Goal: Transaction & Acquisition: Register for event/course

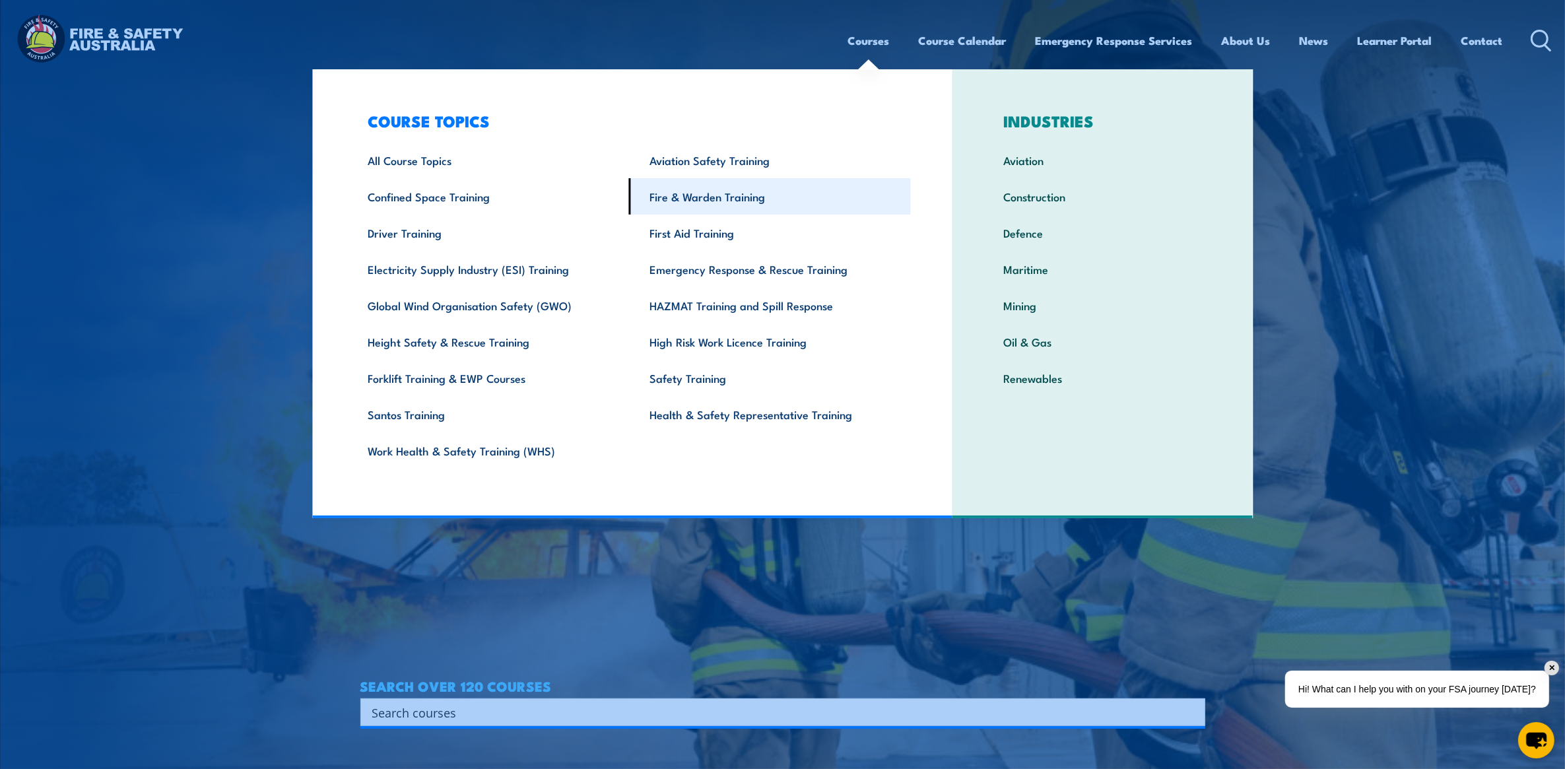
click at [726, 193] on link "Fire & Warden Training" at bounding box center [770, 196] width 282 height 36
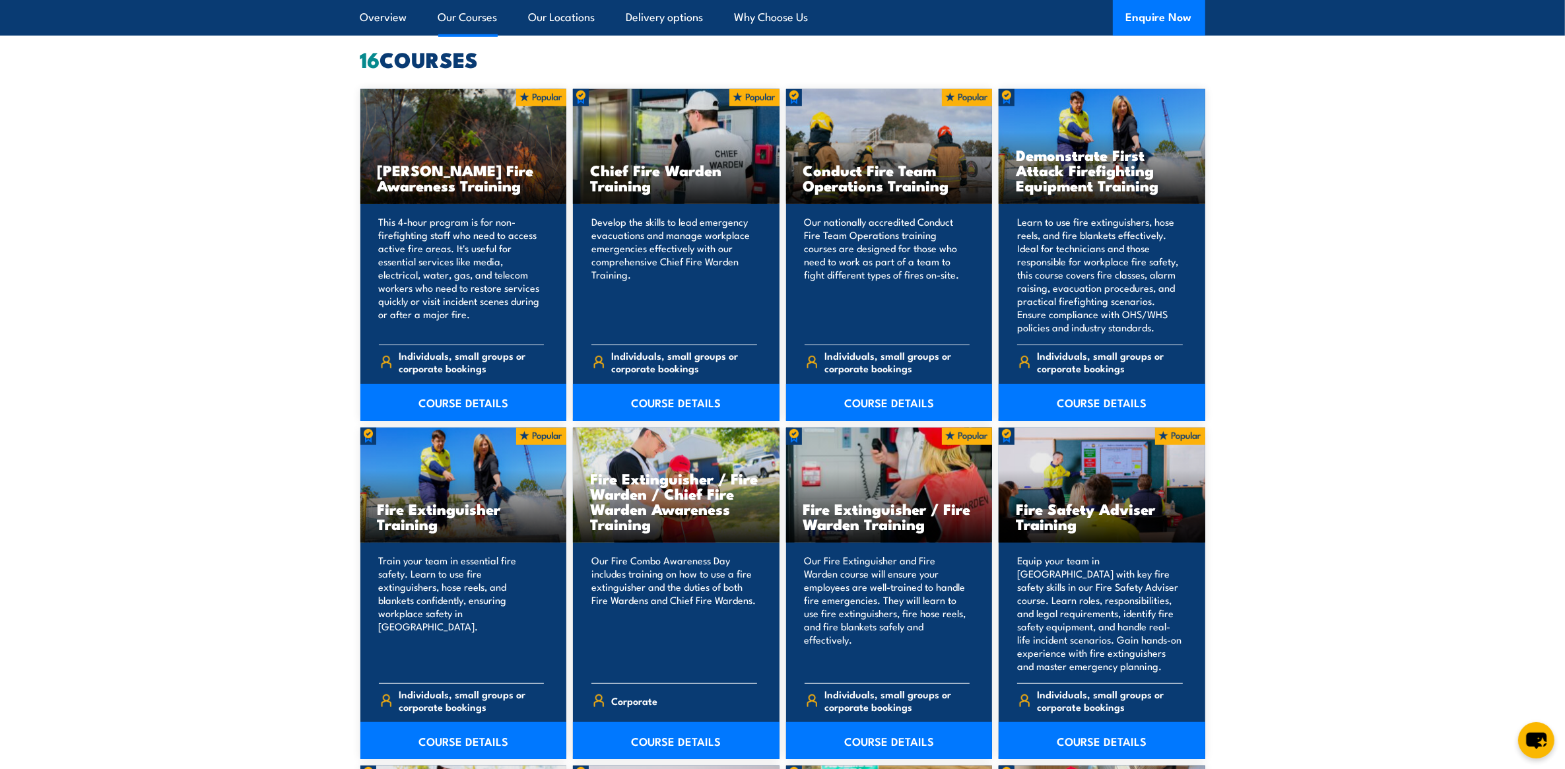
scroll to position [1073, 0]
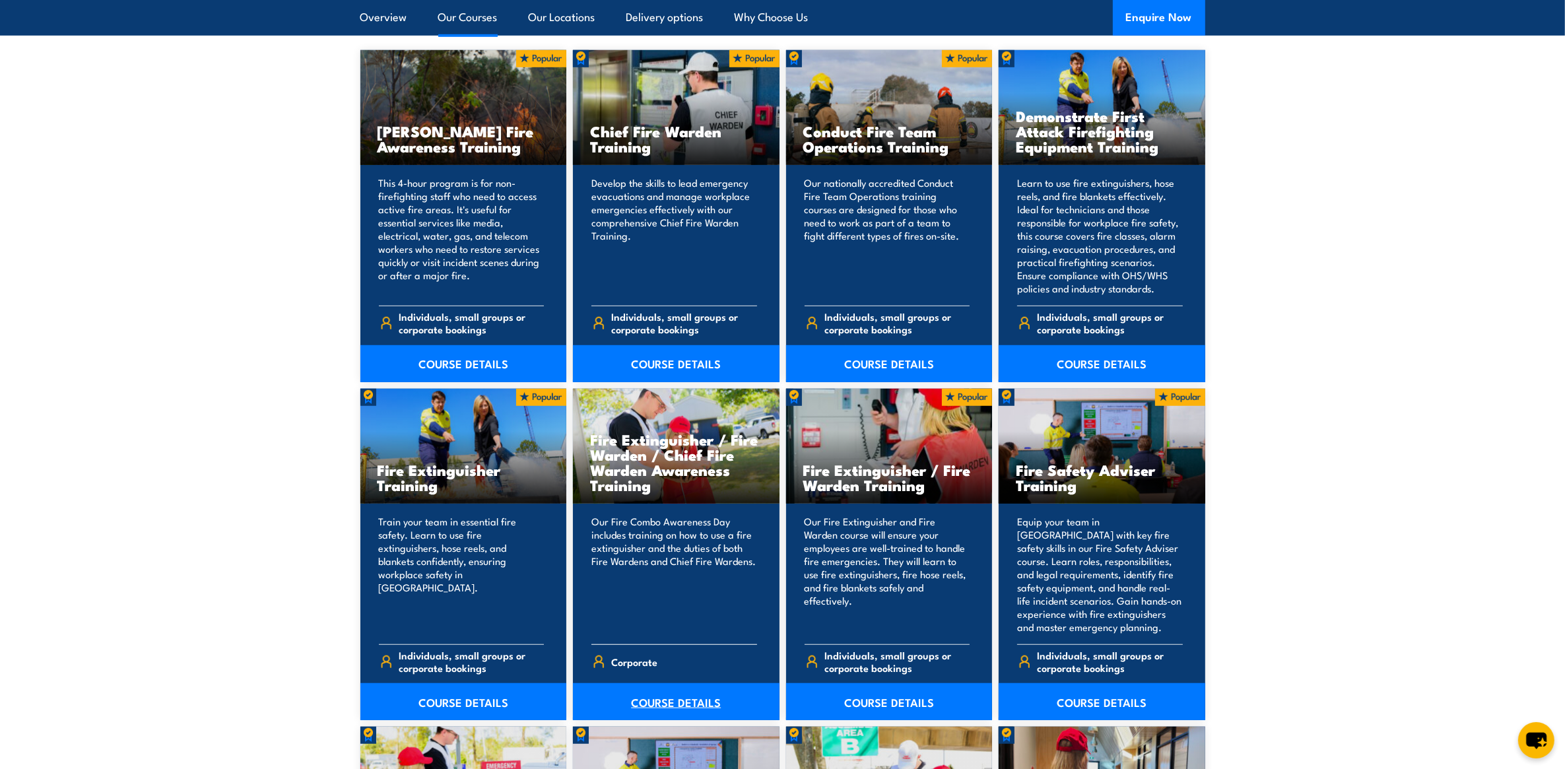
click at [691, 700] on link "COURSE DETAILS" at bounding box center [676, 701] width 207 height 37
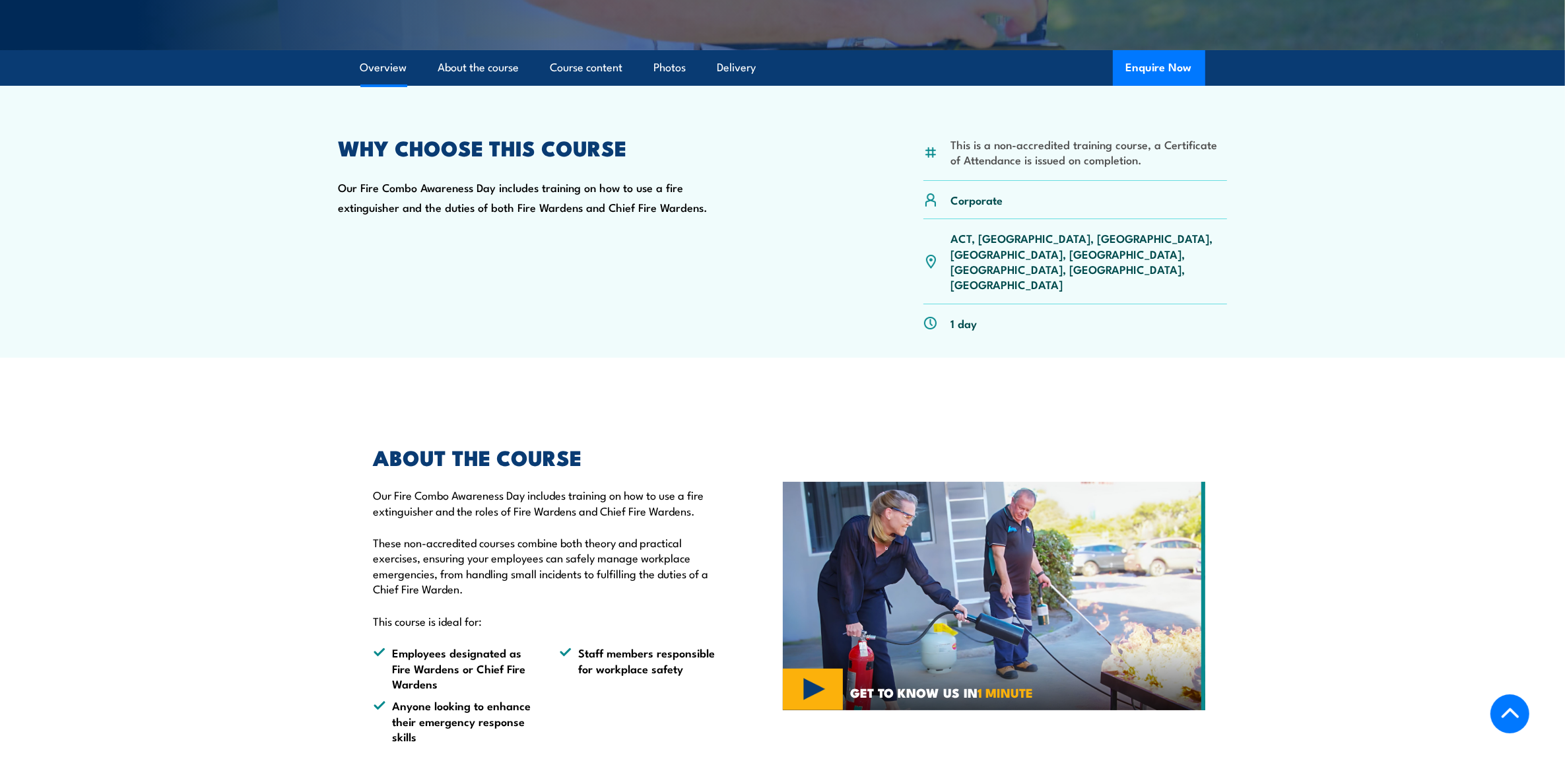
scroll to position [165, 0]
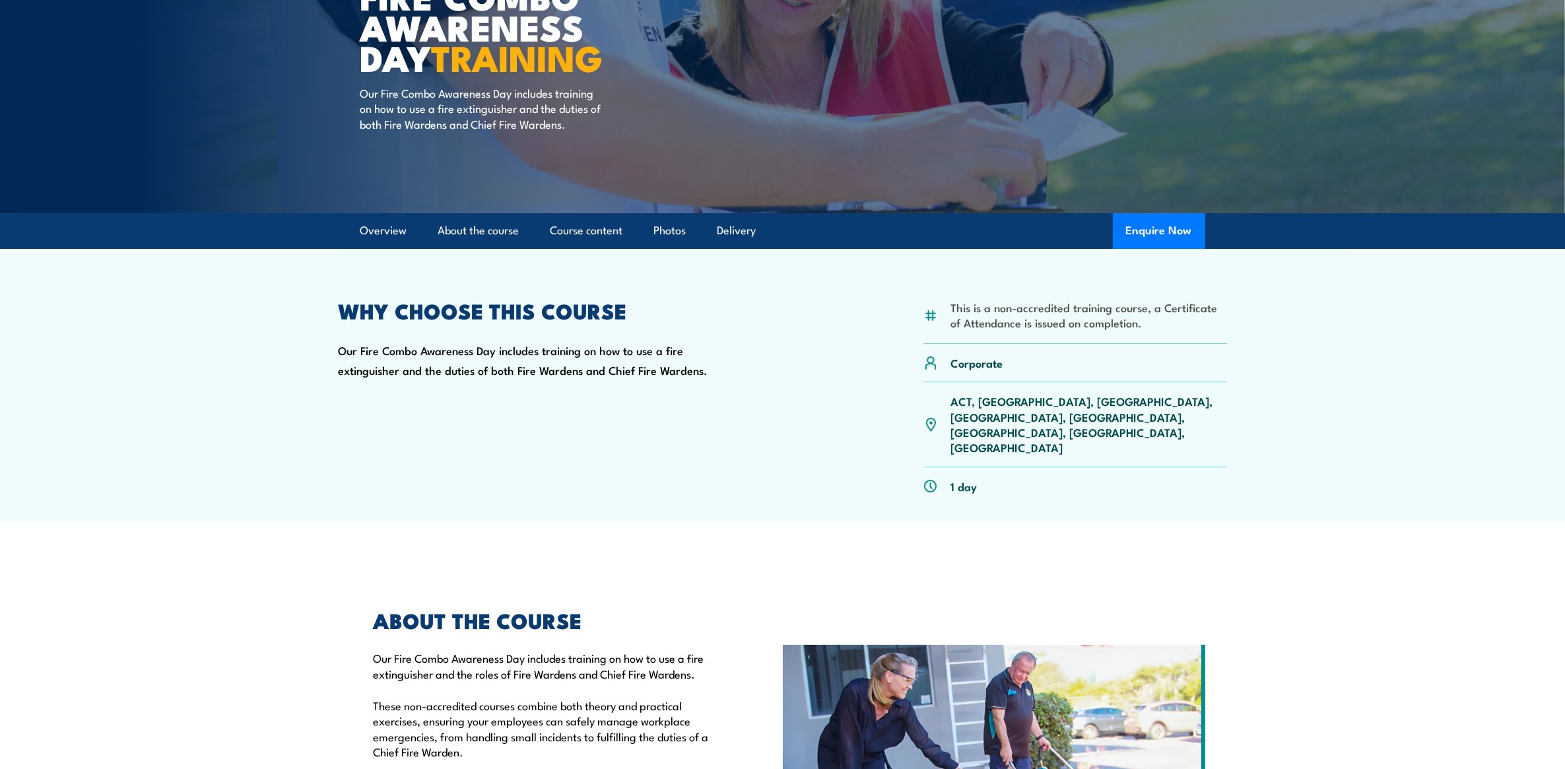
click at [1038, 400] on p "ACT, NSW, NT, QLD, SA, TAS, VIC, WA" at bounding box center [1089, 424] width 277 height 62
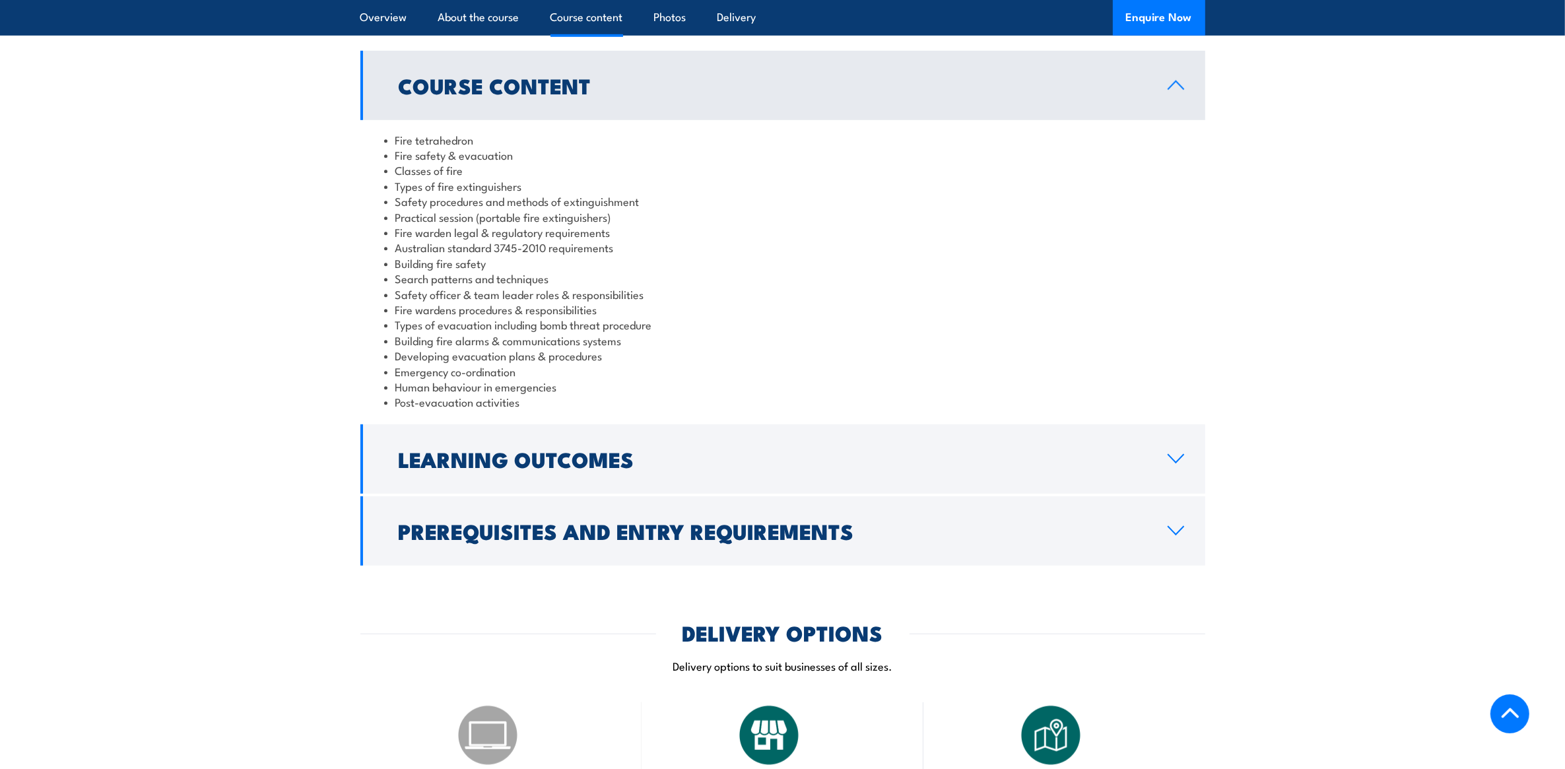
scroll to position [1155, 0]
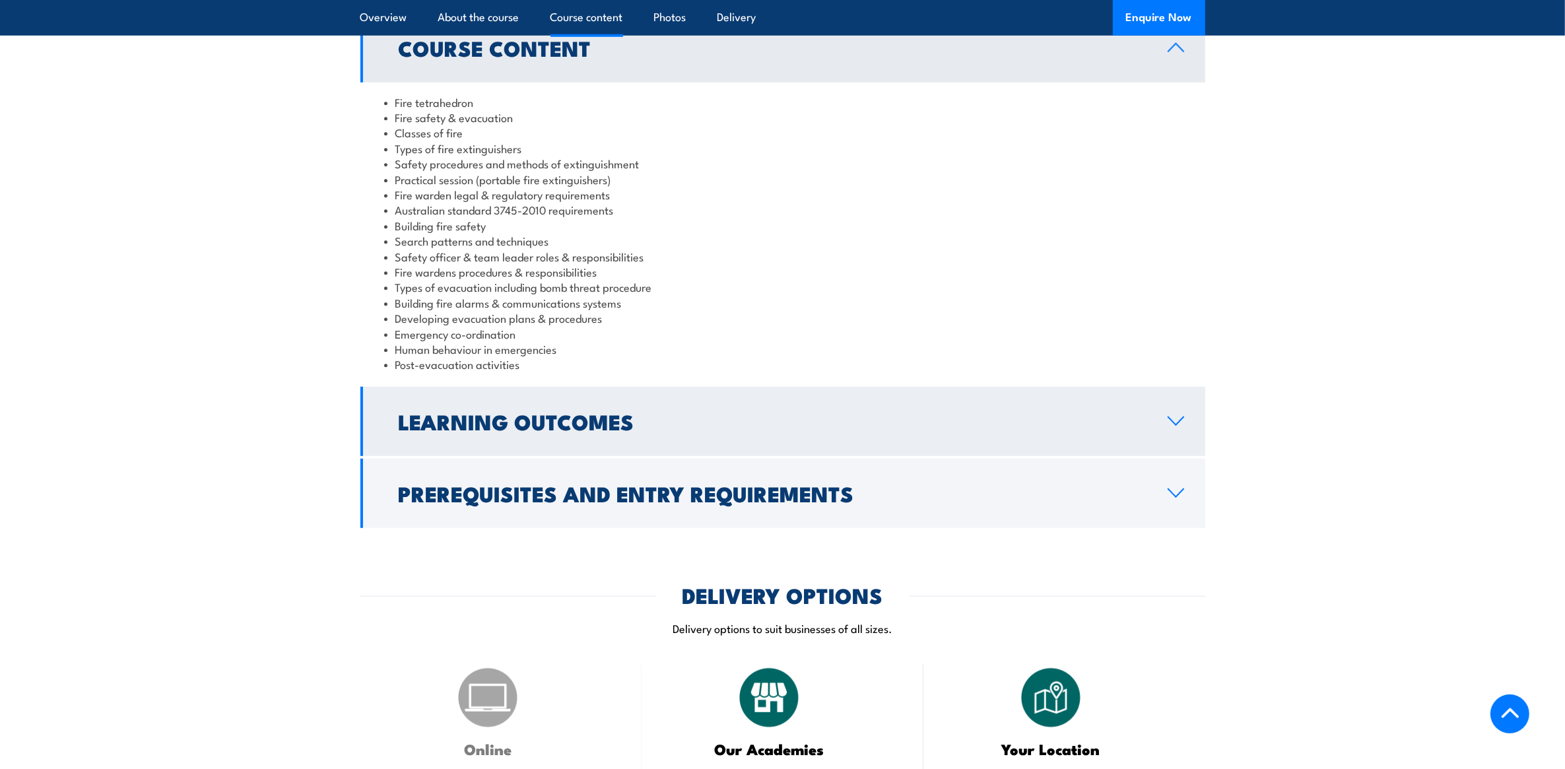
click at [1176, 416] on icon at bounding box center [1176, 421] width 18 height 11
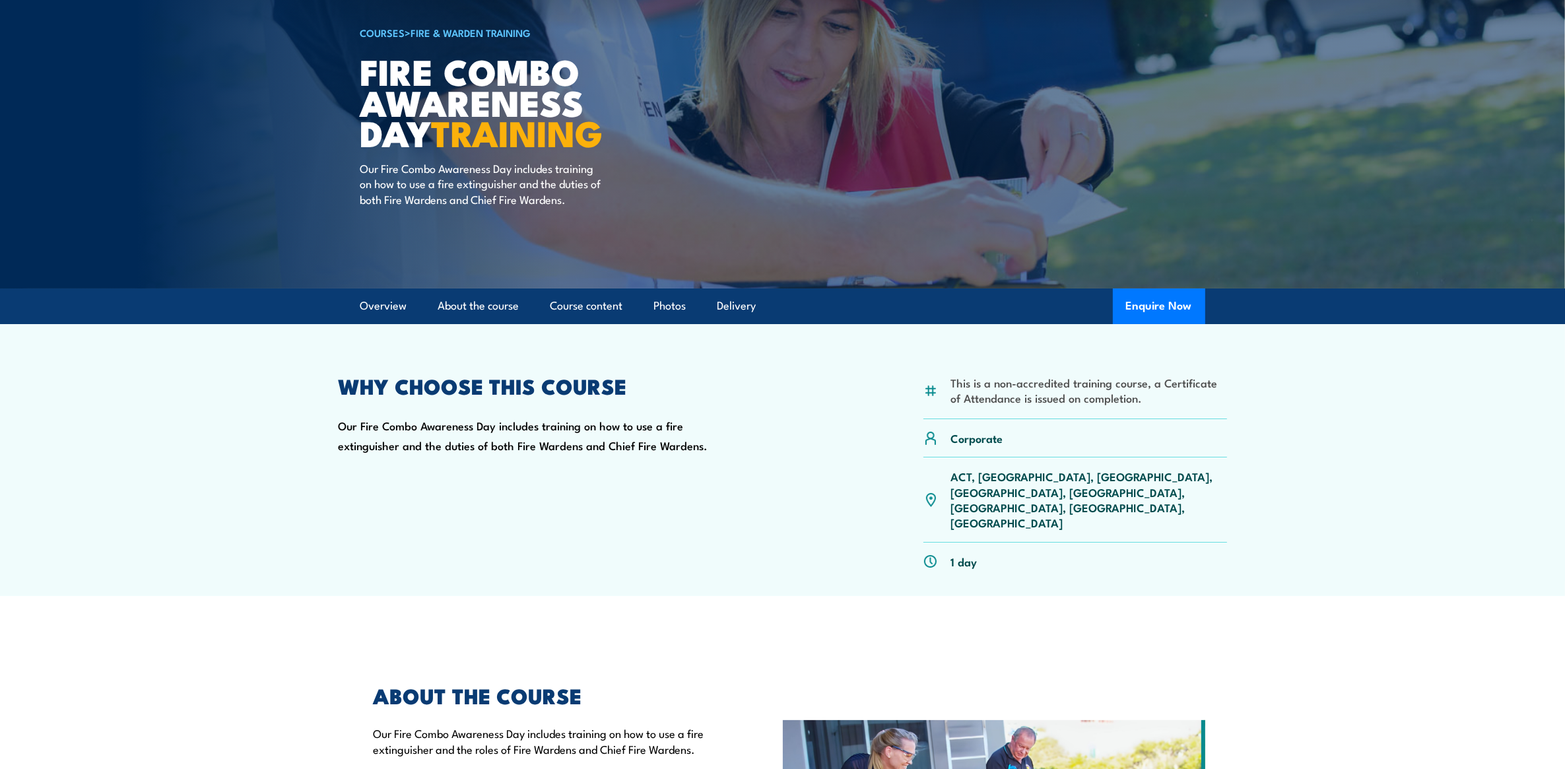
scroll to position [0, 0]
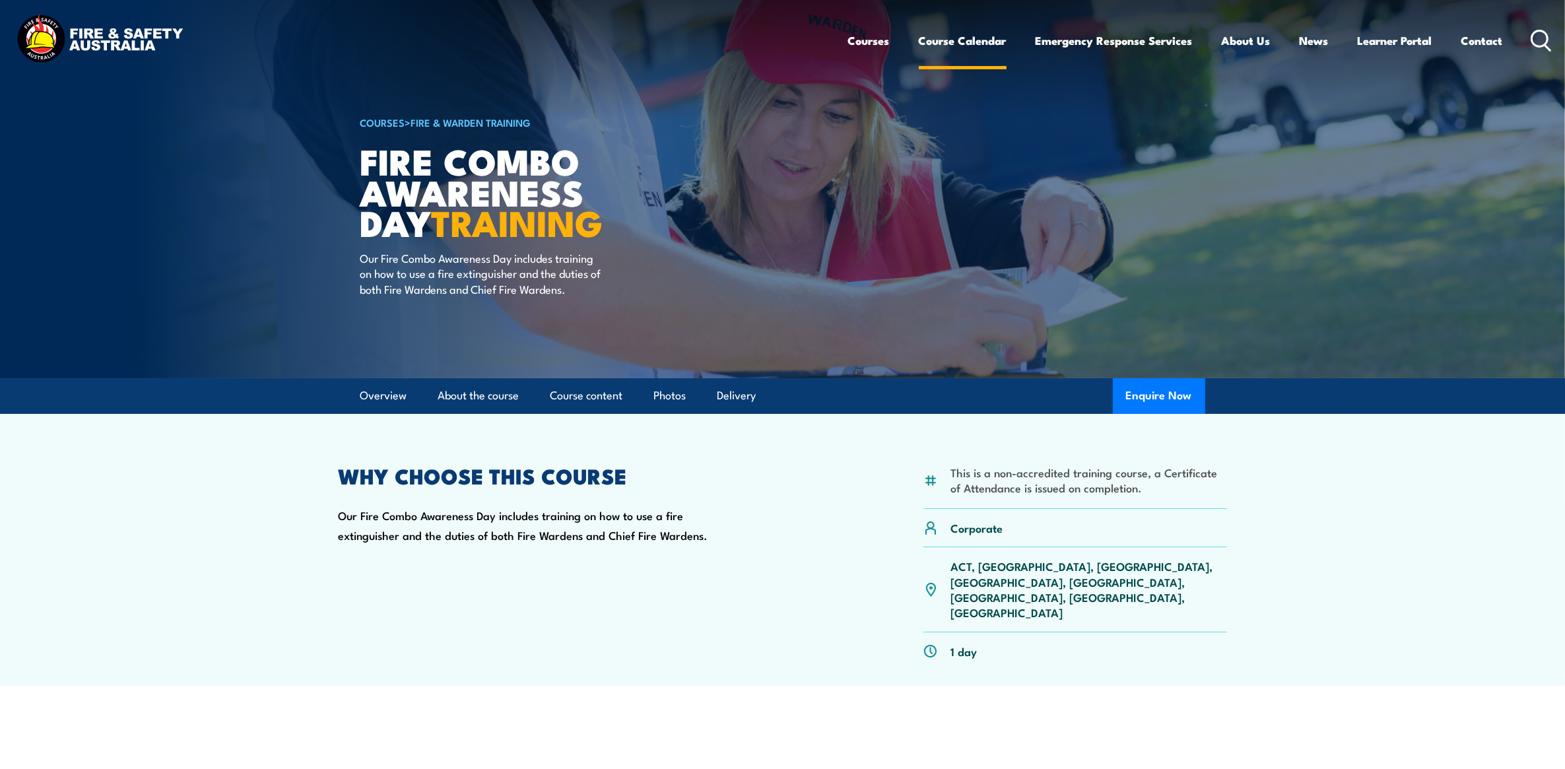
click at [977, 40] on link "Course Calendar" at bounding box center [963, 40] width 88 height 35
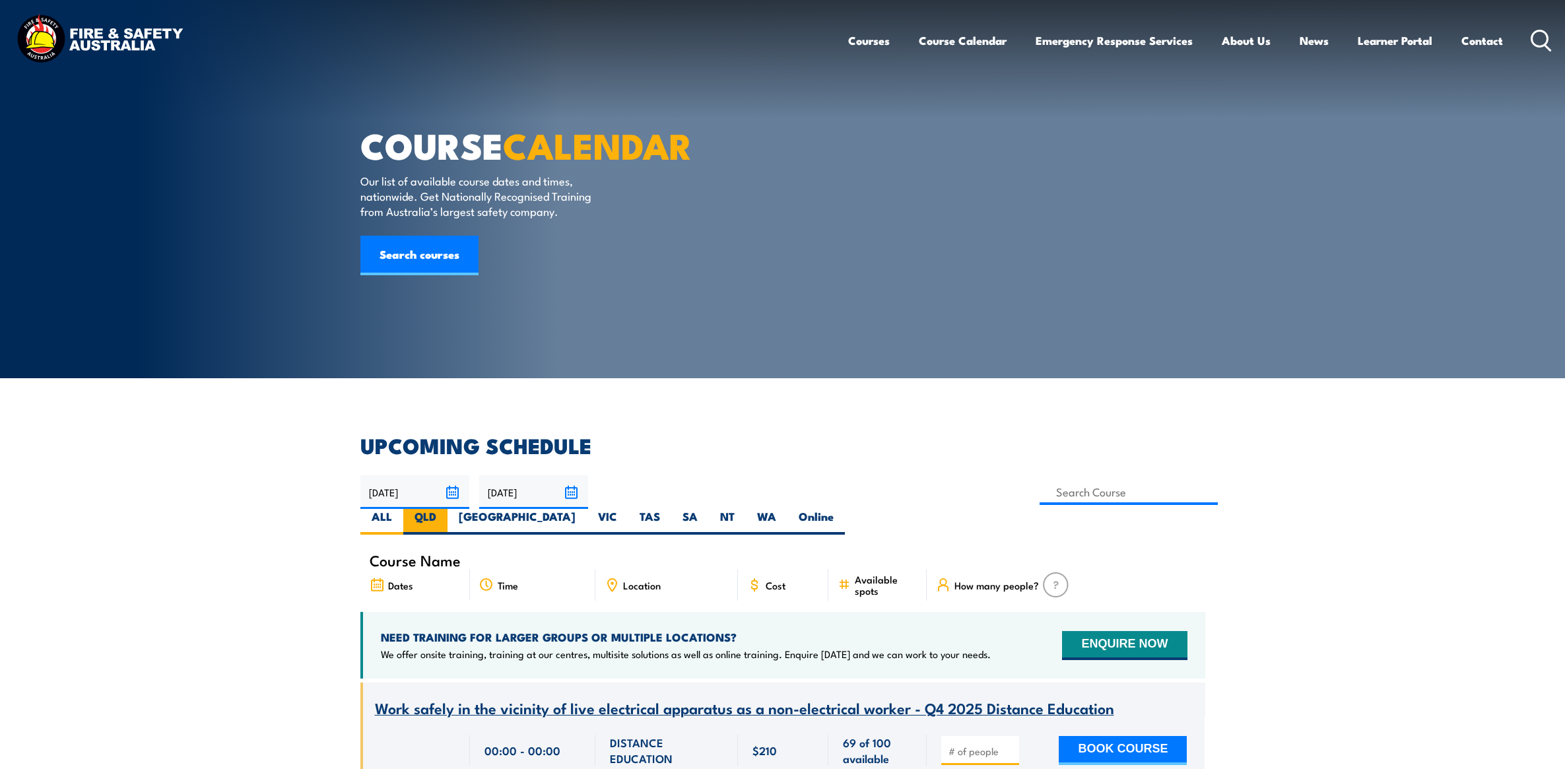
click at [448, 509] on label "QLD" at bounding box center [425, 522] width 44 height 26
click at [445, 509] on input "QLD" at bounding box center [440, 513] width 9 height 9
radio input "true"
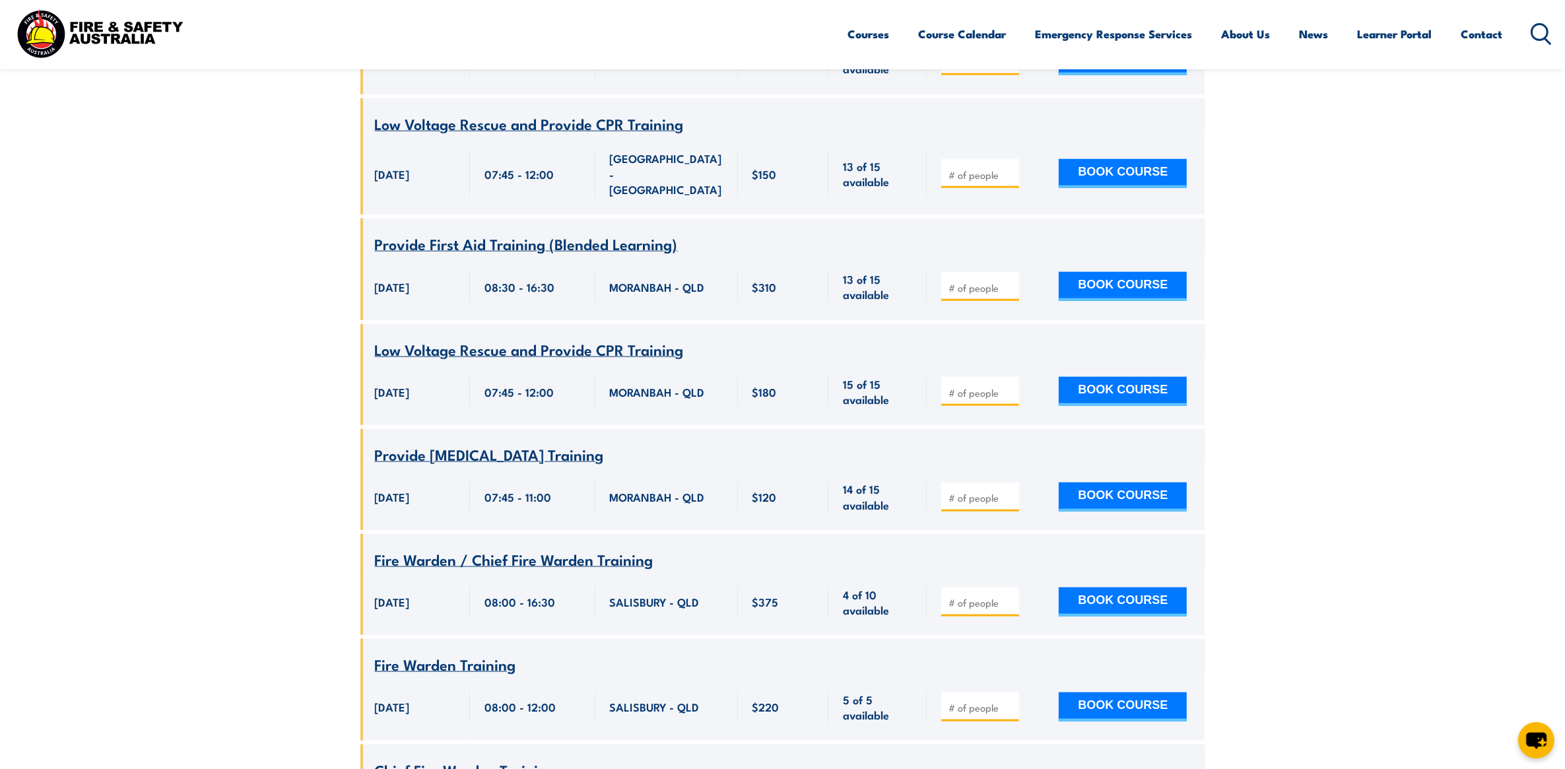
scroll to position [1839, 0]
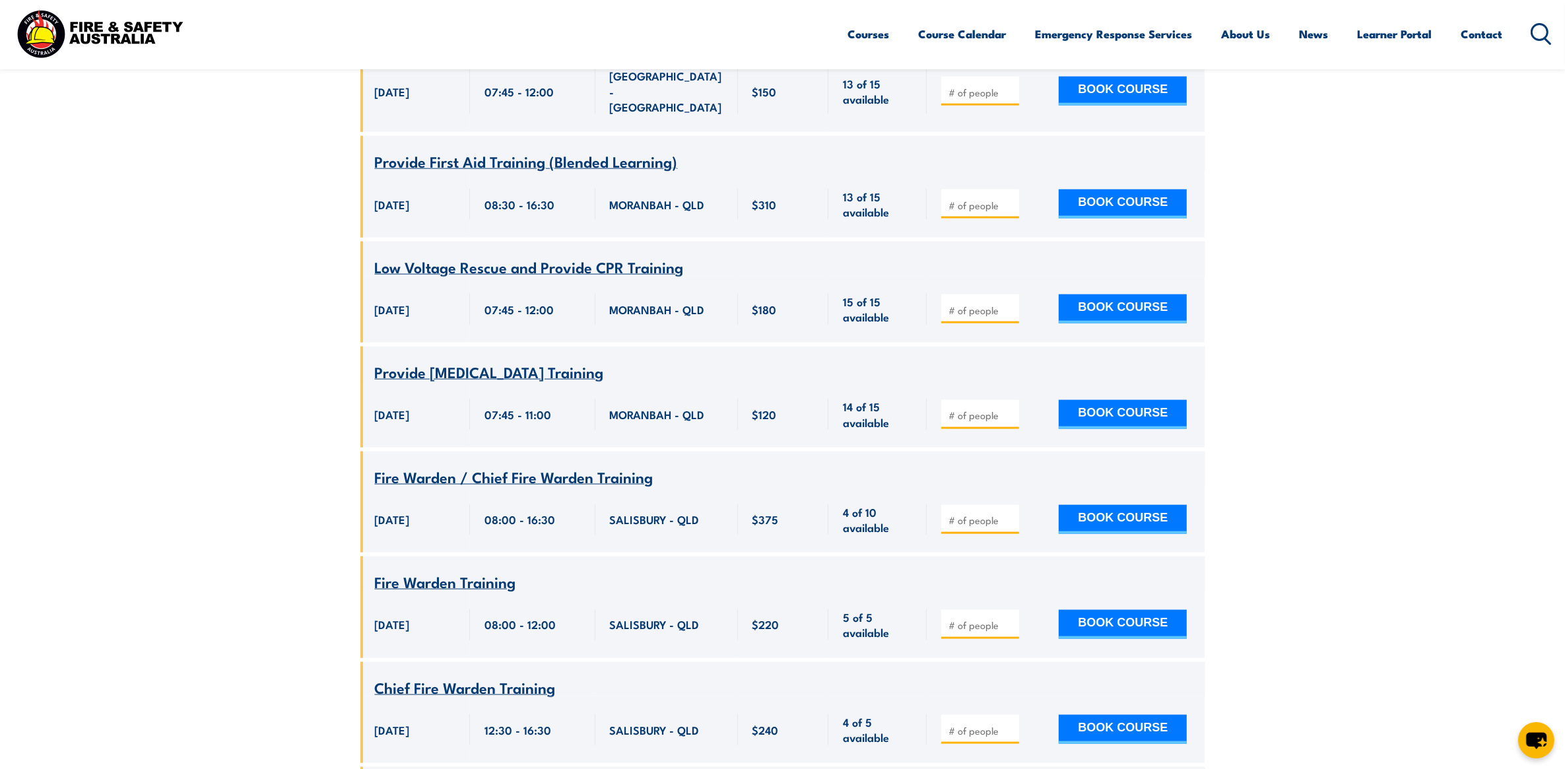
click at [561, 465] on span "Fire Warden / Chief Fire Warden Training" at bounding box center [514, 476] width 279 height 22
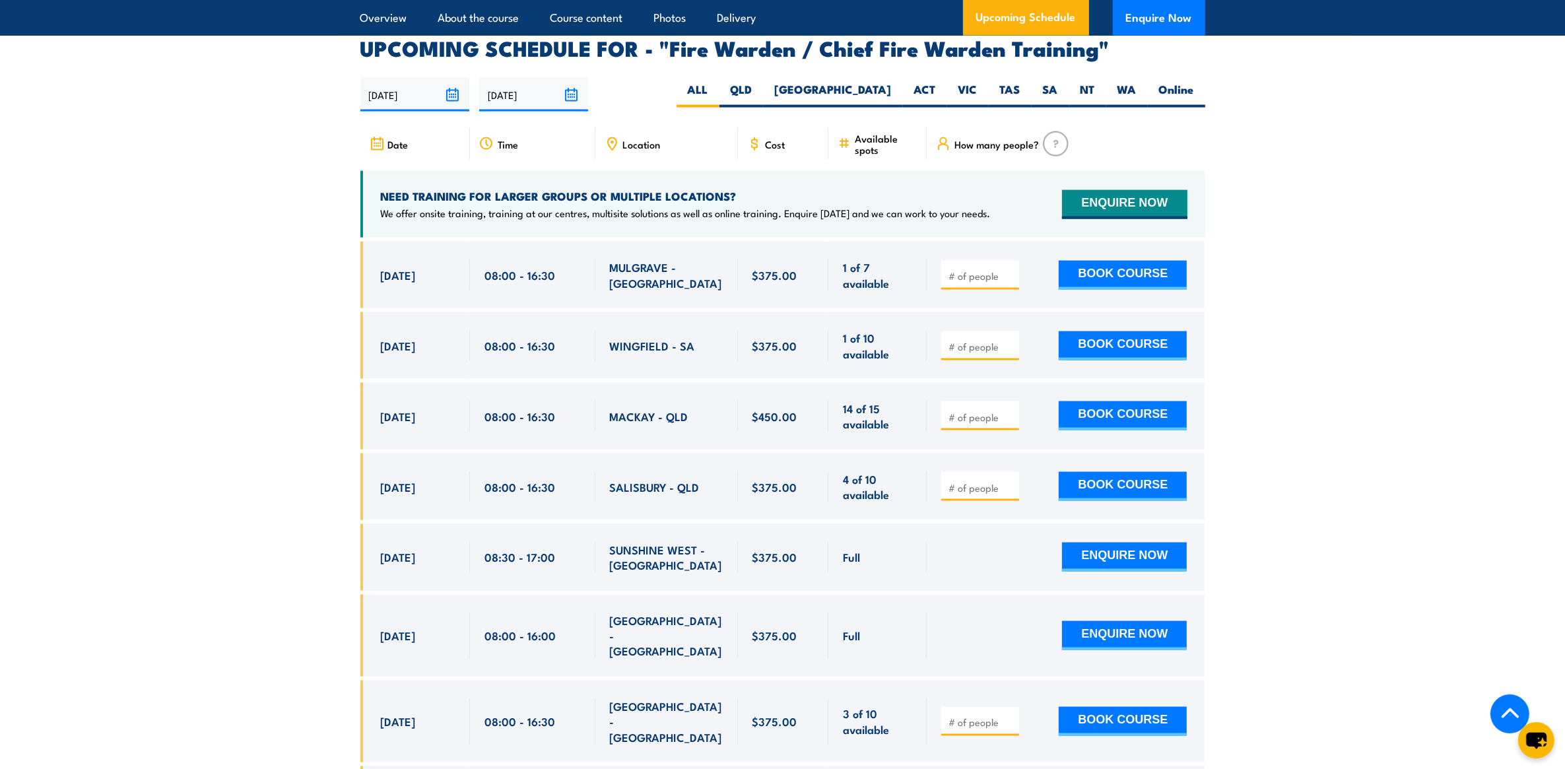
scroll to position [2311, 0]
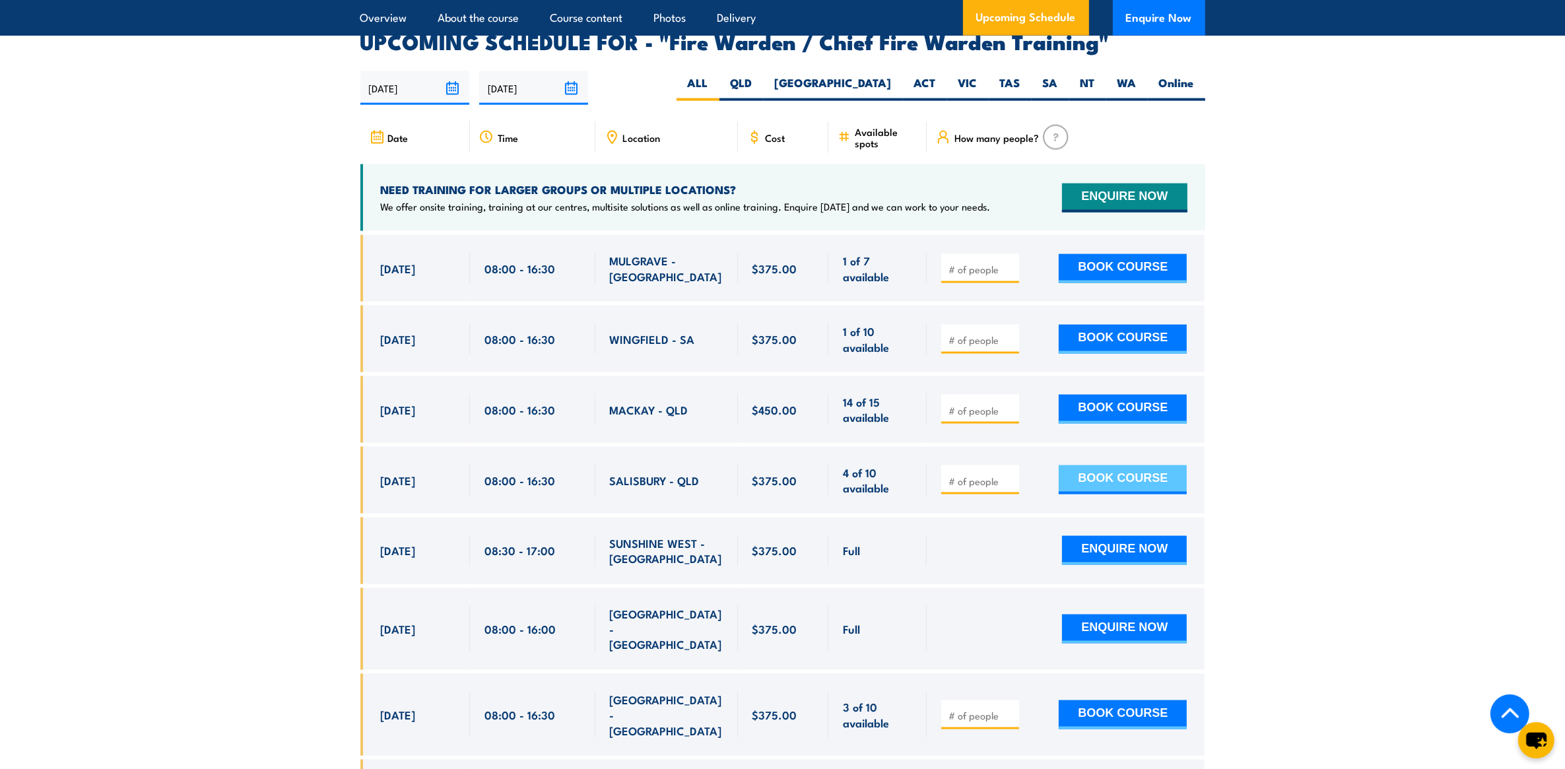
click at [1107, 475] on button "BOOK COURSE" at bounding box center [1123, 479] width 128 height 29
type input "1"
click at [1007, 477] on input "1" at bounding box center [982, 481] width 66 height 13
click at [1138, 472] on button "BOOK COURSE" at bounding box center [1123, 479] width 128 height 29
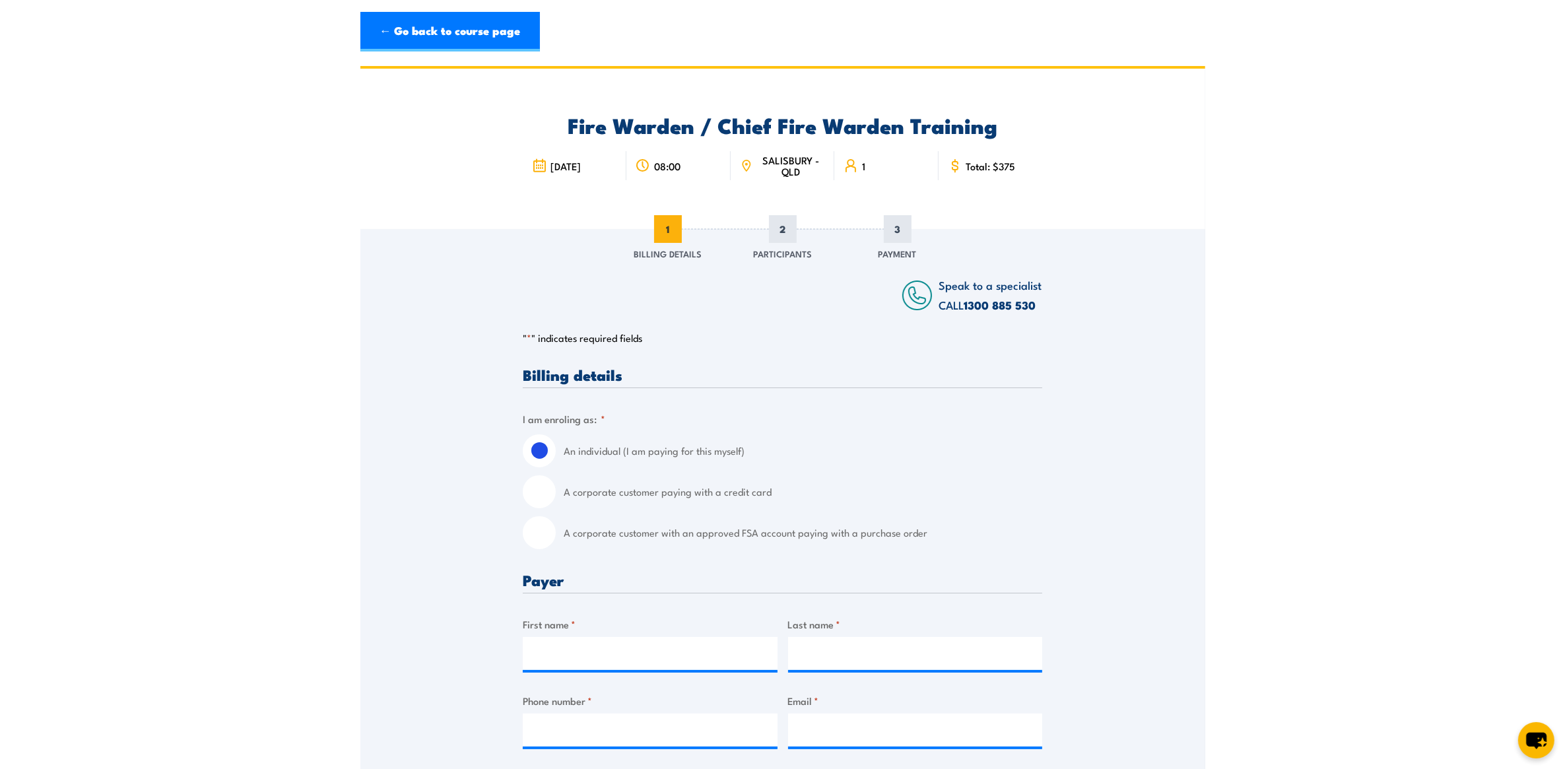
click at [543, 493] on input "A corporate customer paying with a credit card" at bounding box center [539, 491] width 33 height 33
radio input "true"
